Goal: Task Accomplishment & Management: Manage account settings

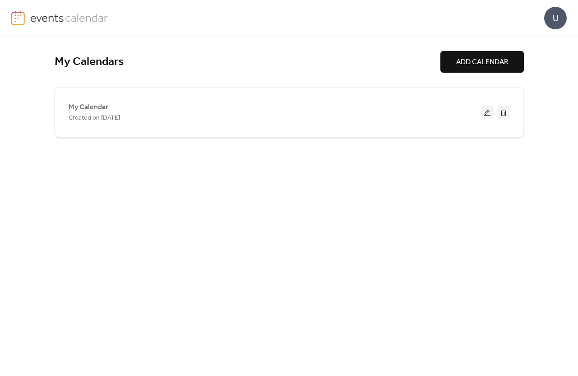
click at [560, 24] on div "U" at bounding box center [555, 18] width 23 height 23
click at [543, 37] on span "Account" at bounding box center [538, 40] width 27 height 11
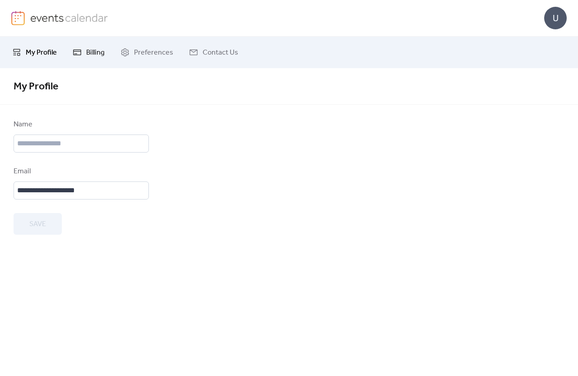
click at [97, 50] on span "Billing" at bounding box center [95, 52] width 19 height 11
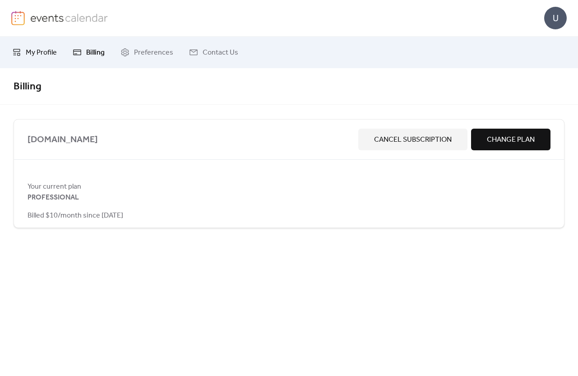
click at [30, 47] on span "My Profile" at bounding box center [41, 52] width 31 height 11
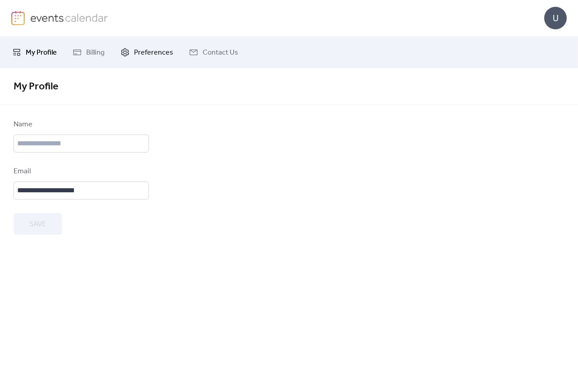
click at [161, 49] on span "Preferences" at bounding box center [153, 52] width 39 height 11
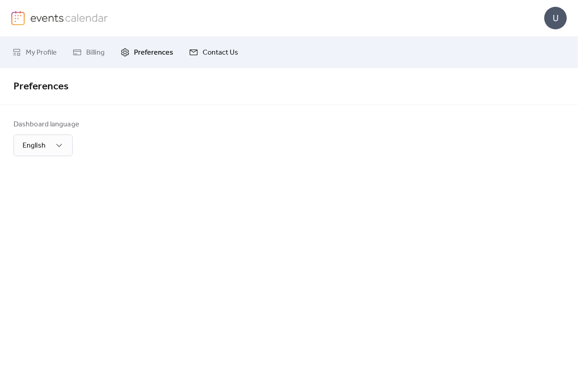
click at [210, 55] on span "Contact Us" at bounding box center [221, 52] width 36 height 11
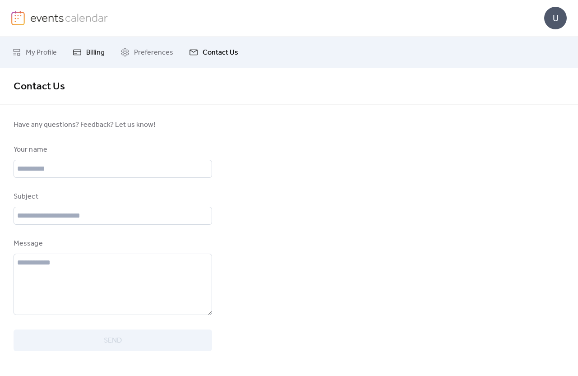
click at [80, 56] on icon at bounding box center [77, 52] width 9 height 9
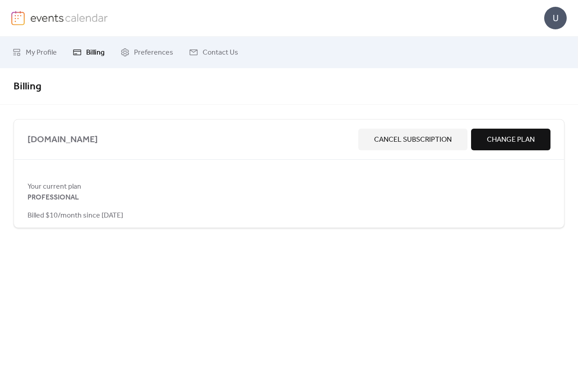
click at [75, 138] on span "wickhamwine.co.uk" at bounding box center [191, 140] width 327 height 14
click at [519, 137] on span "Change Plan" at bounding box center [511, 140] width 48 height 11
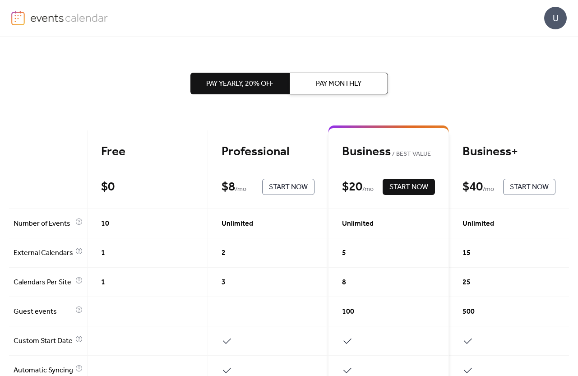
click at [77, 16] on img at bounding box center [69, 18] width 78 height 14
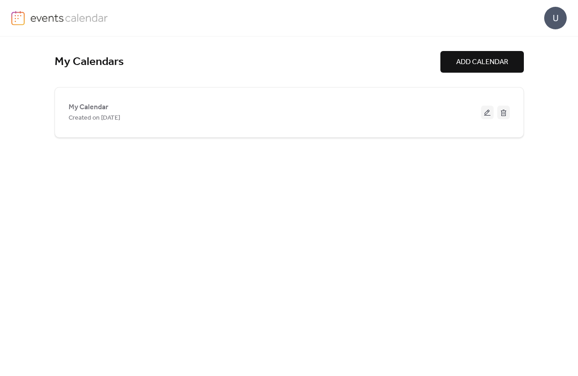
click at [77, 16] on img at bounding box center [69, 18] width 78 height 14
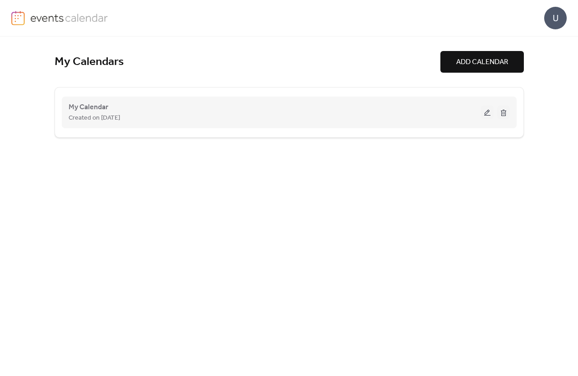
click at [488, 113] on button at bounding box center [487, 113] width 13 height 14
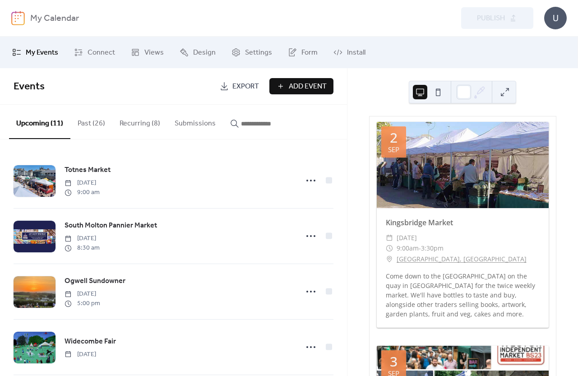
click at [549, 14] on div "U" at bounding box center [555, 18] width 23 height 23
click at [541, 36] on span "Account" at bounding box center [538, 40] width 27 height 11
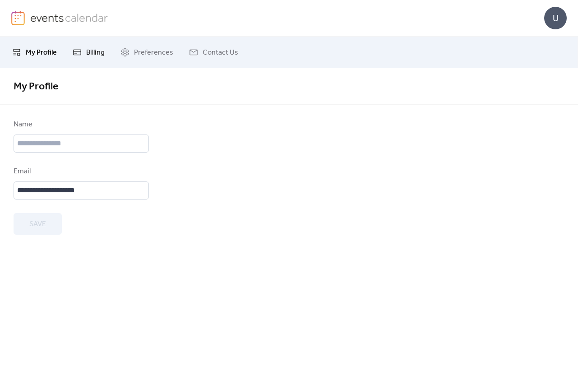
click at [95, 51] on span "Billing" at bounding box center [95, 52] width 19 height 11
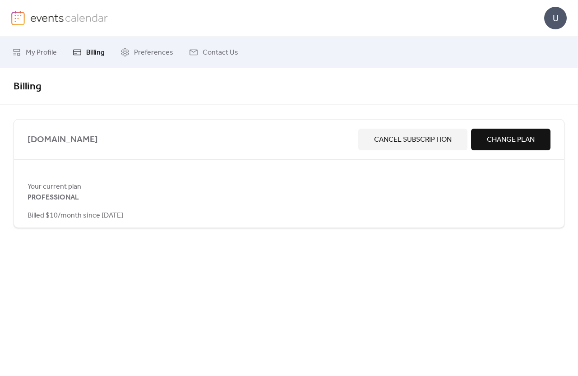
click at [78, 142] on span "wickhamwine.co.uk" at bounding box center [191, 140] width 327 height 14
click at [46, 189] on span "Your current plan" at bounding box center [289, 186] width 523 height 11
click at [60, 226] on div "wickhamwine.co.uk Cancel Subscription Change Plan Your current plan PROFESSIONA…" at bounding box center [289, 173] width 551 height 109
